Goal: Communication & Community: Participate in discussion

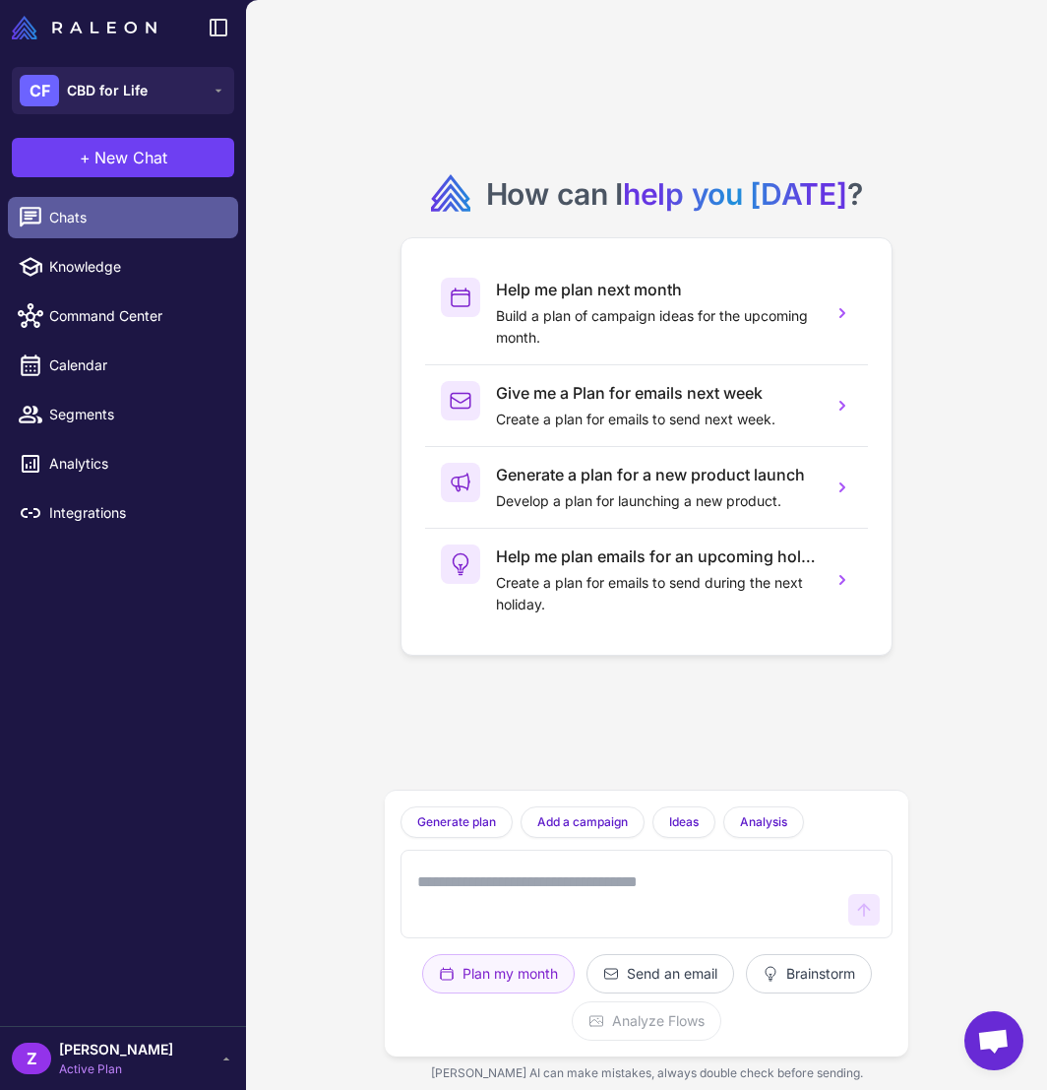
click at [113, 216] on span "Chats" at bounding box center [135, 218] width 173 height 22
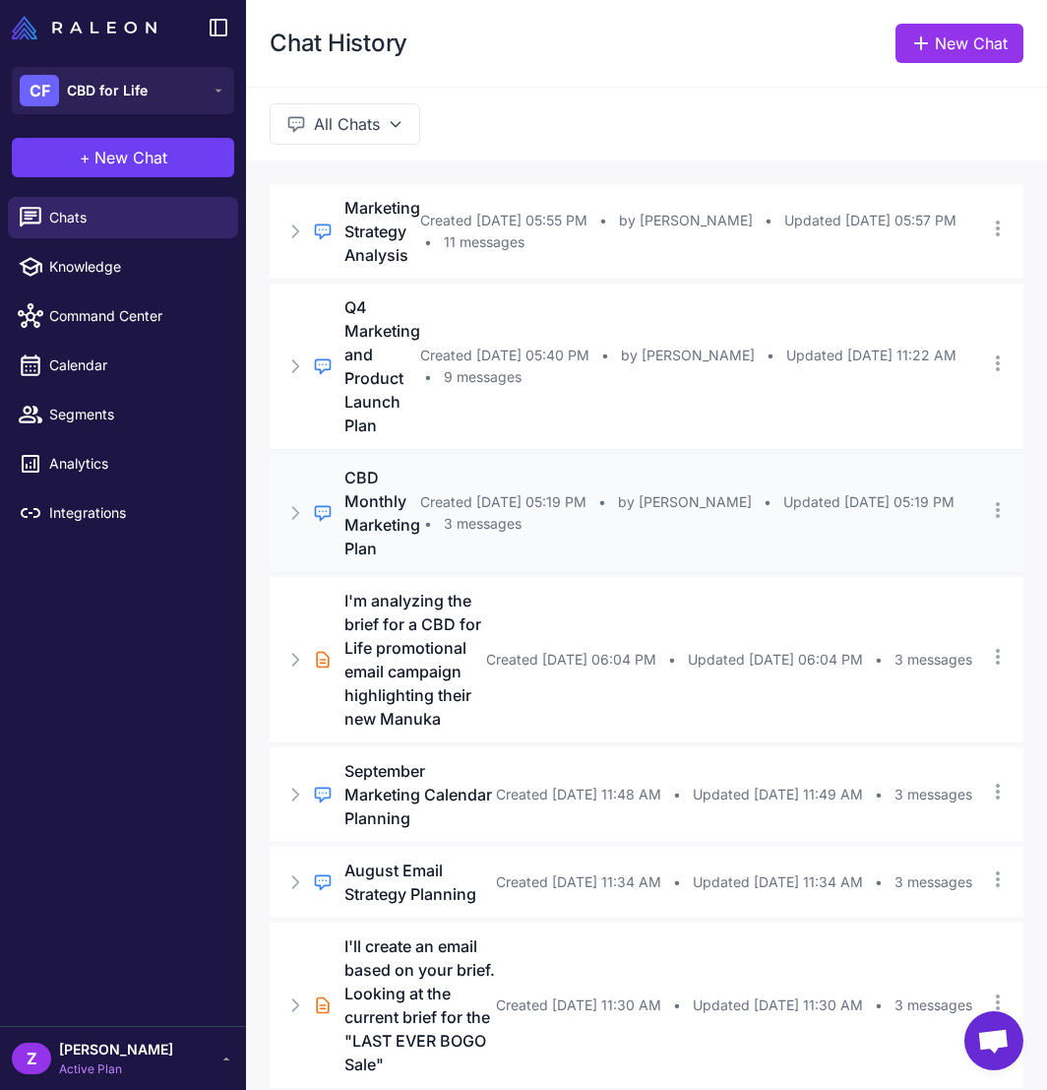
click at [899, 536] on div "Regular Chat CBD Monthly Marketing Plan Created [DATE] 05:19 PM • by [PERSON_NA…" at bounding box center [647, 513] width 754 height 118
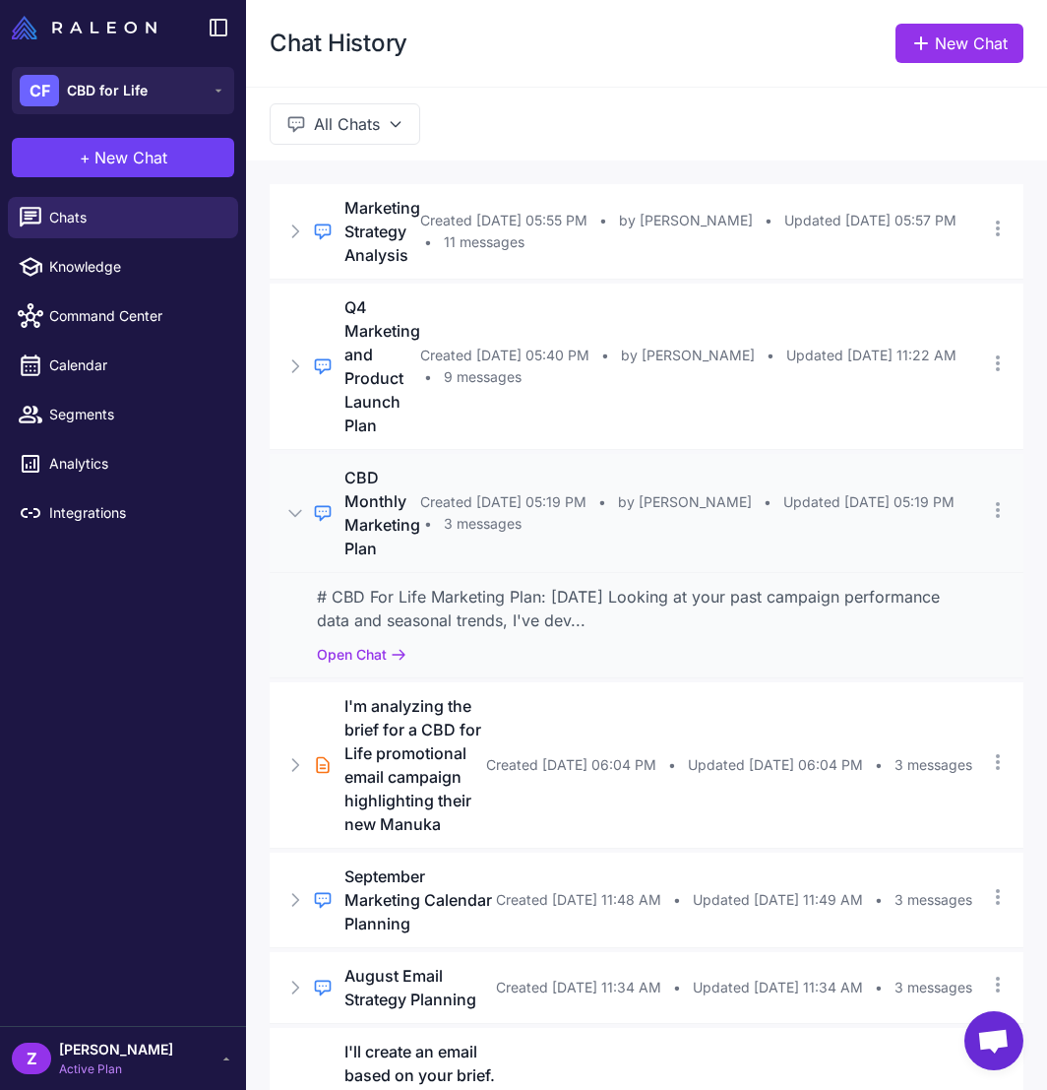
click at [778, 475] on div "Regular Chat CBD Monthly Marketing Plan Created [DATE] 05:19 PM • by [PERSON_NA…" at bounding box center [647, 513] width 754 height 118
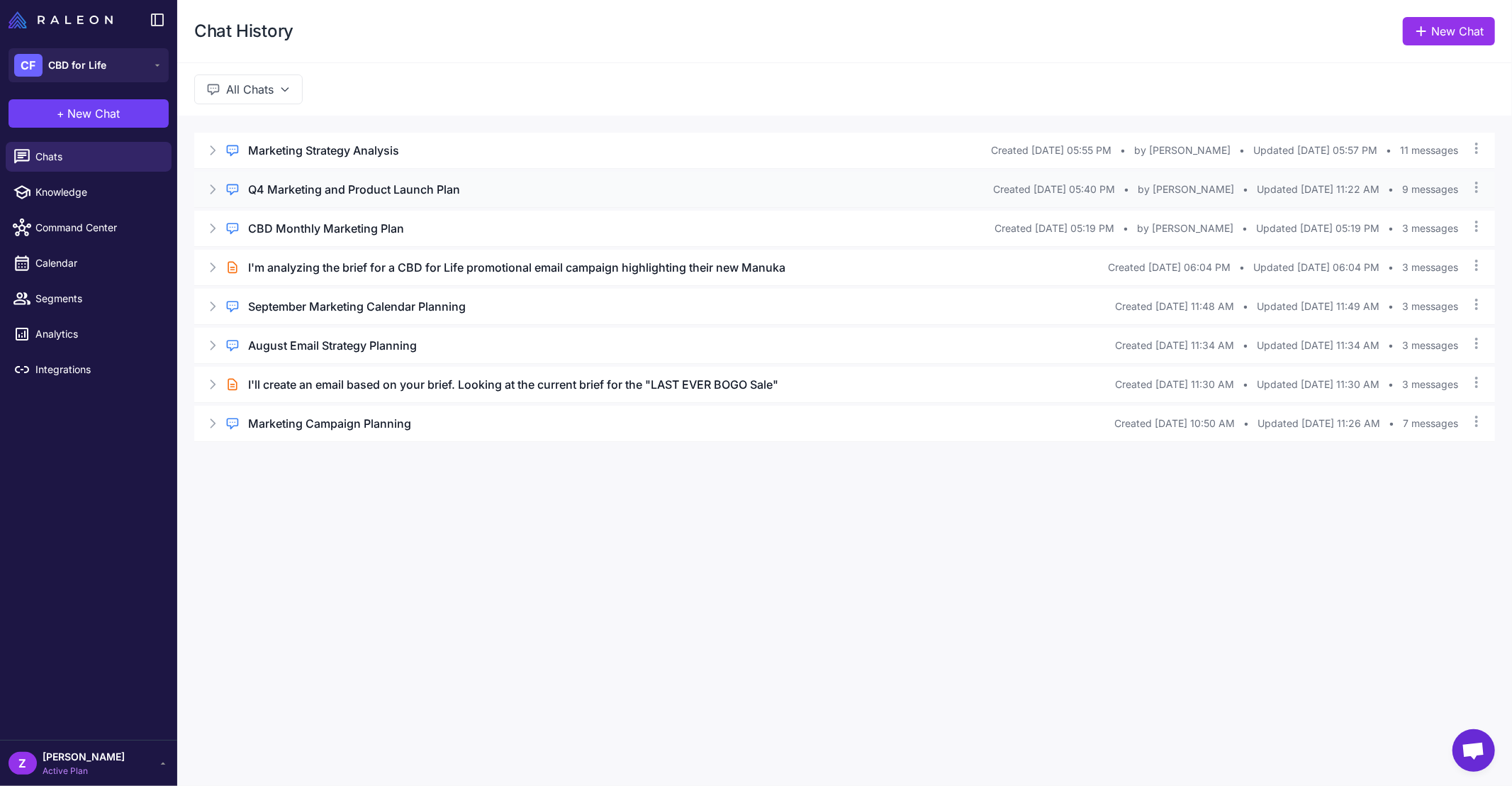
click at [216, 190] on icon at bounding box center [212, 189] width 14 height 14
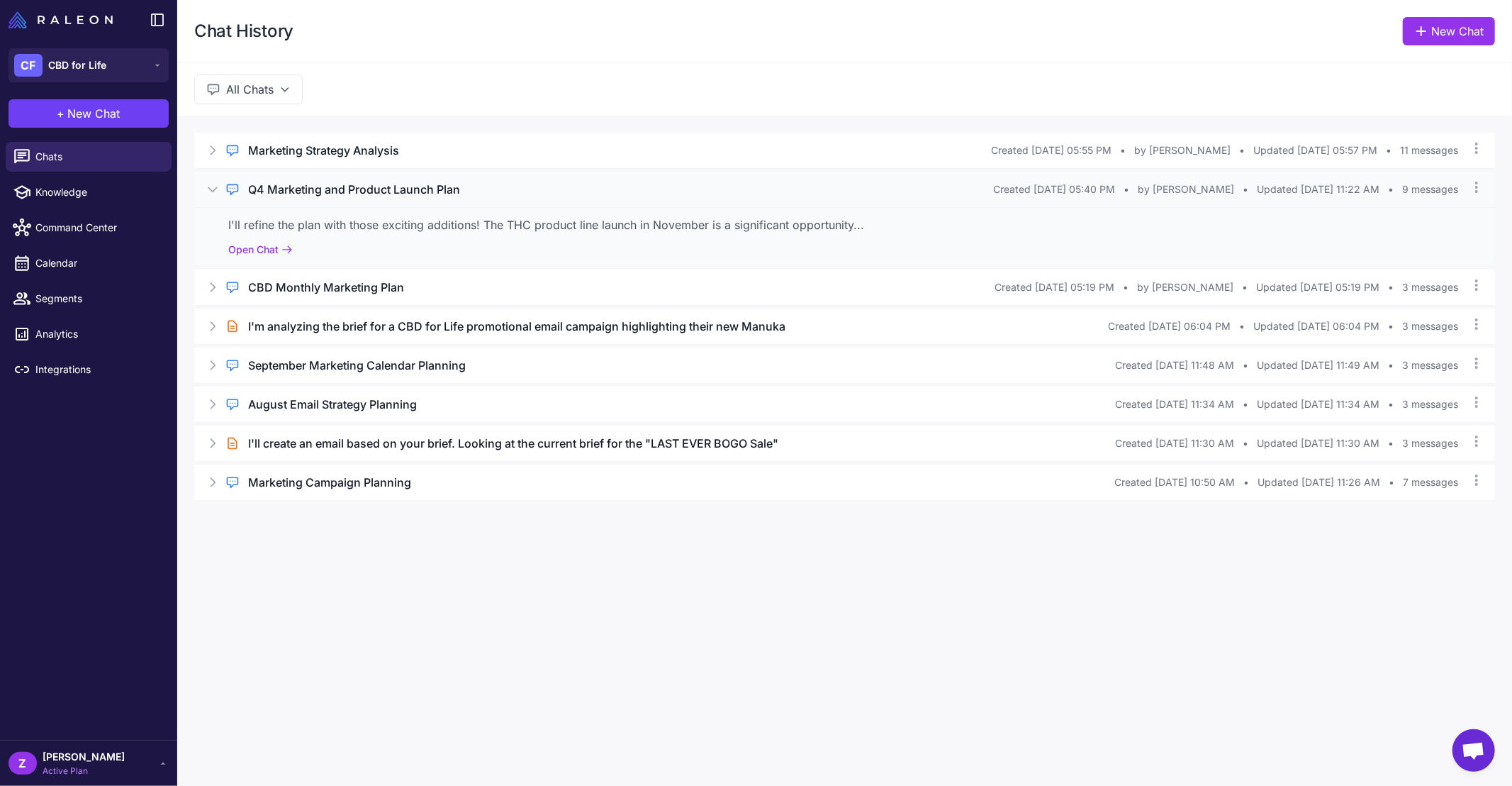
click at [216, 190] on icon at bounding box center [212, 189] width 14 height 14
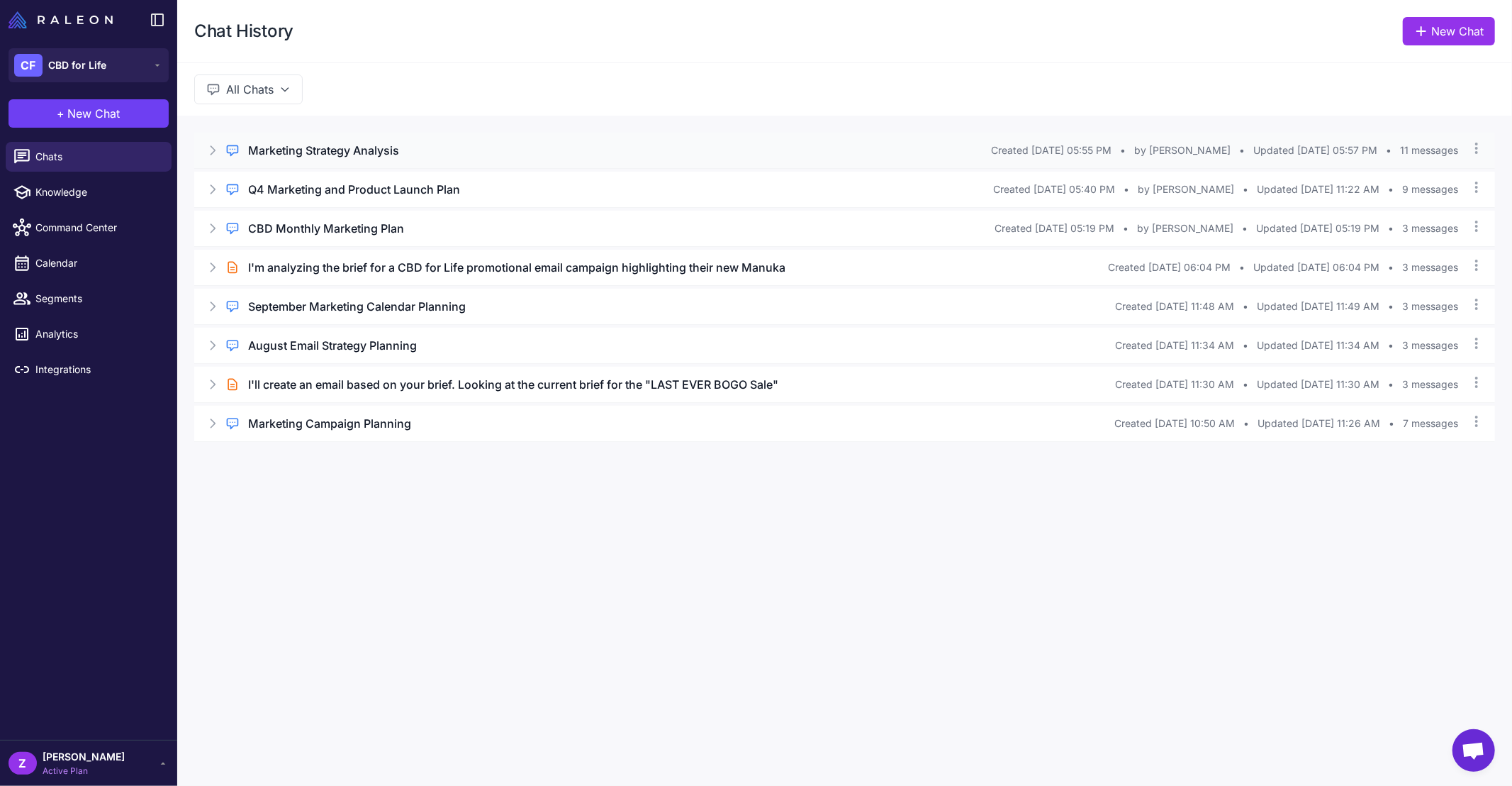
click at [212, 153] on icon at bounding box center [213, 151] width 4 height 9
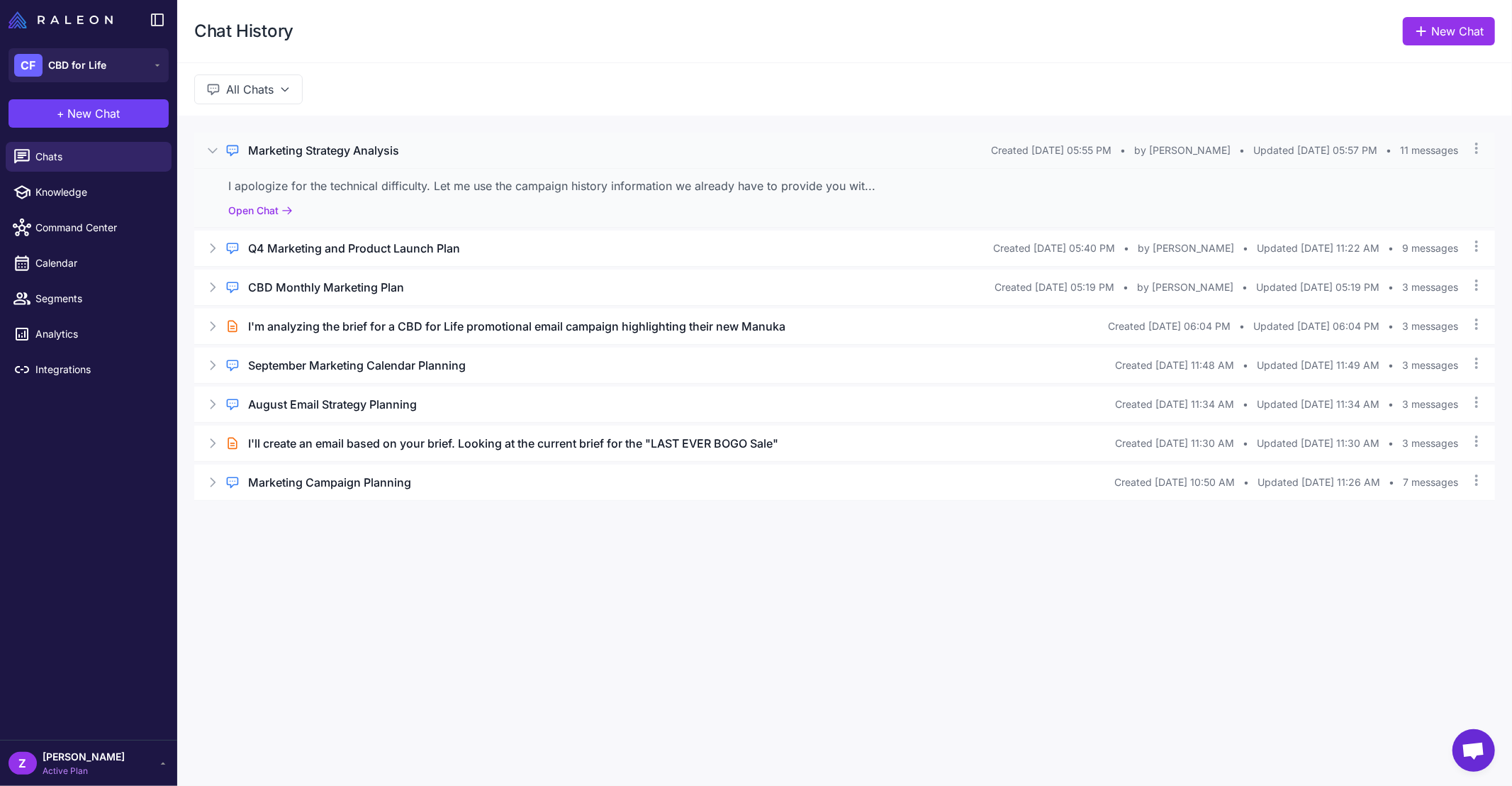
click at [212, 153] on icon at bounding box center [212, 151] width 14 height 14
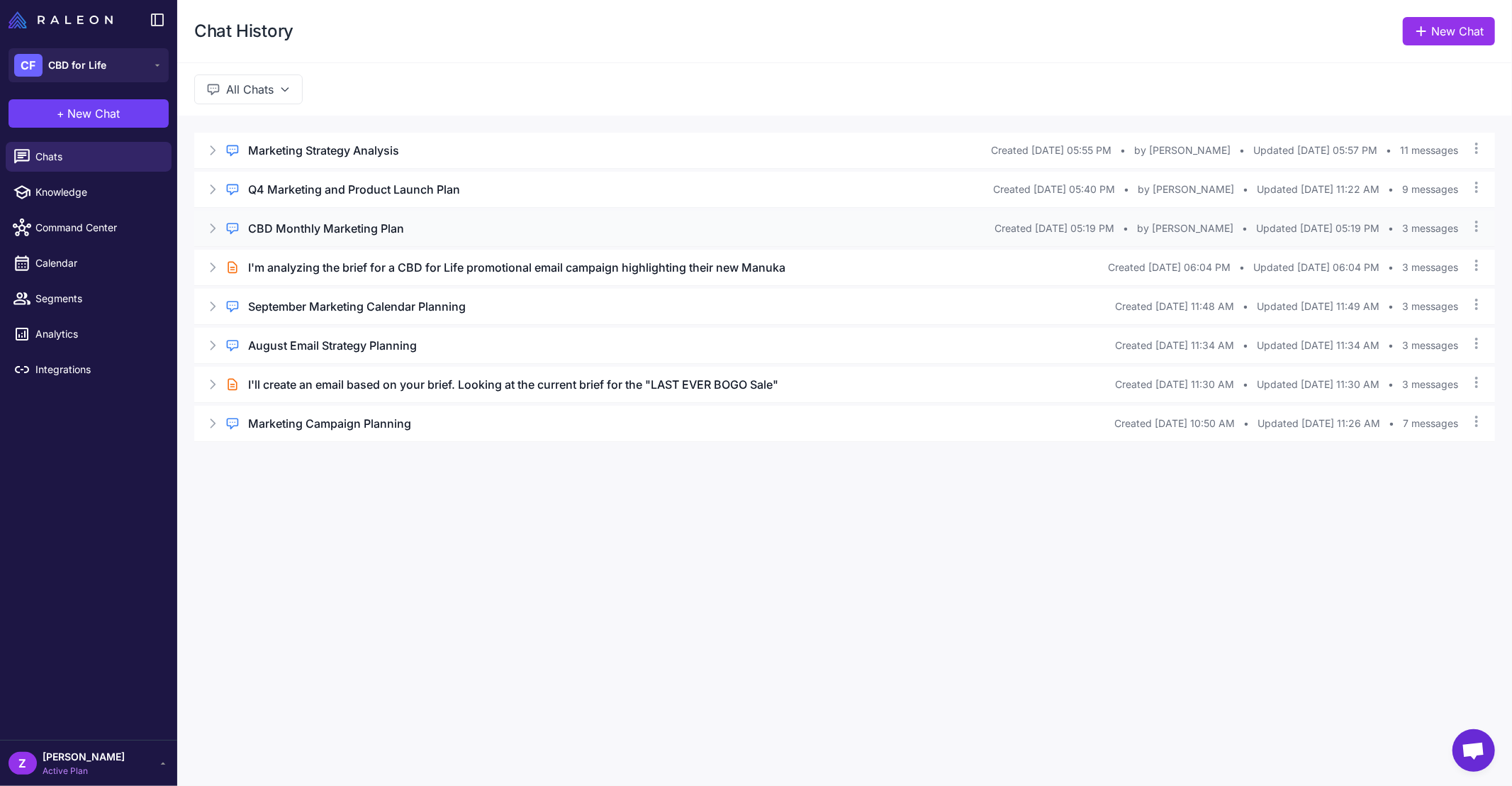
click at [210, 230] on icon at bounding box center [212, 228] width 14 height 14
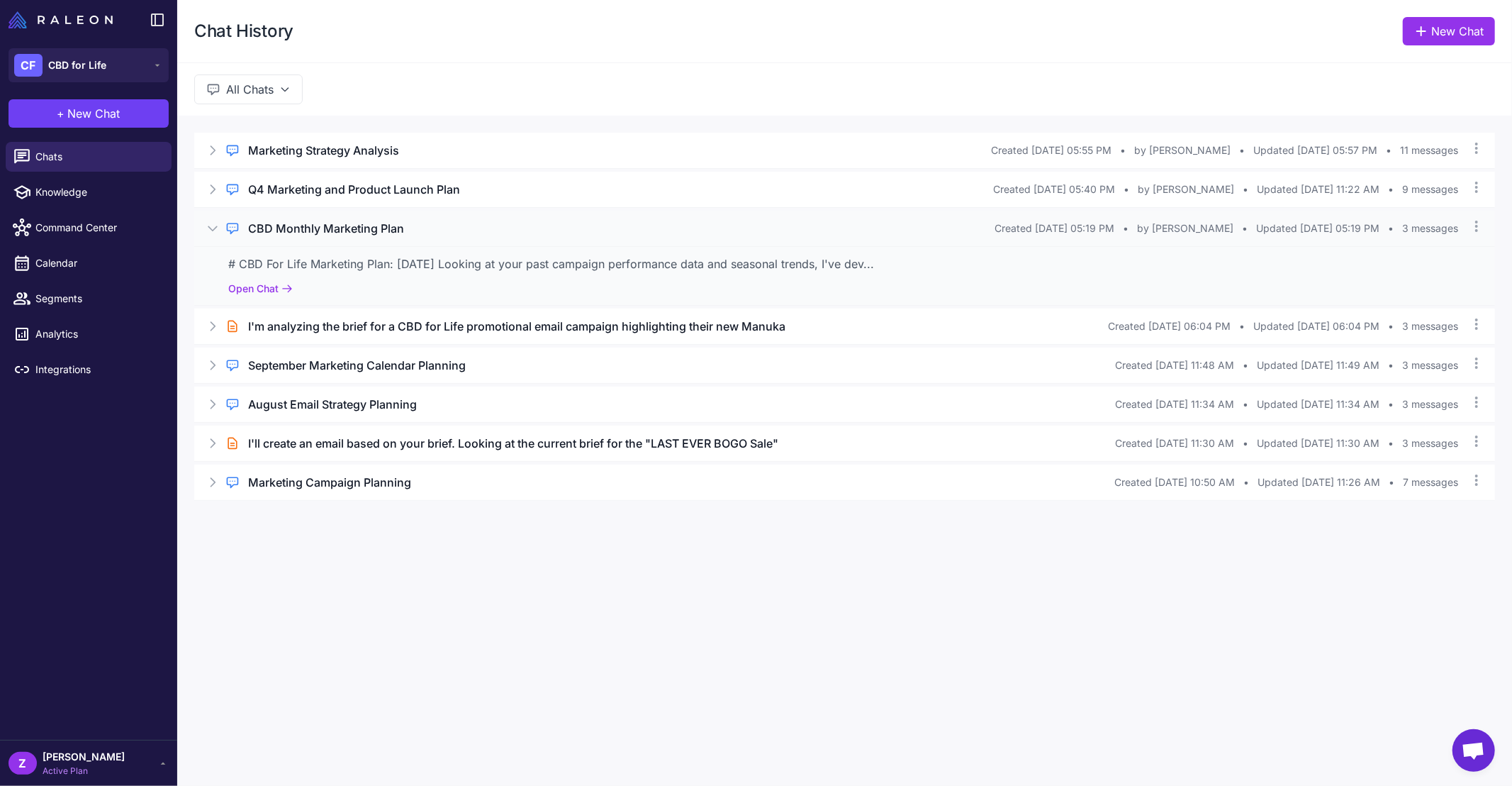
click at [210, 230] on icon at bounding box center [212, 228] width 14 height 14
